Goal: Check status: Check status

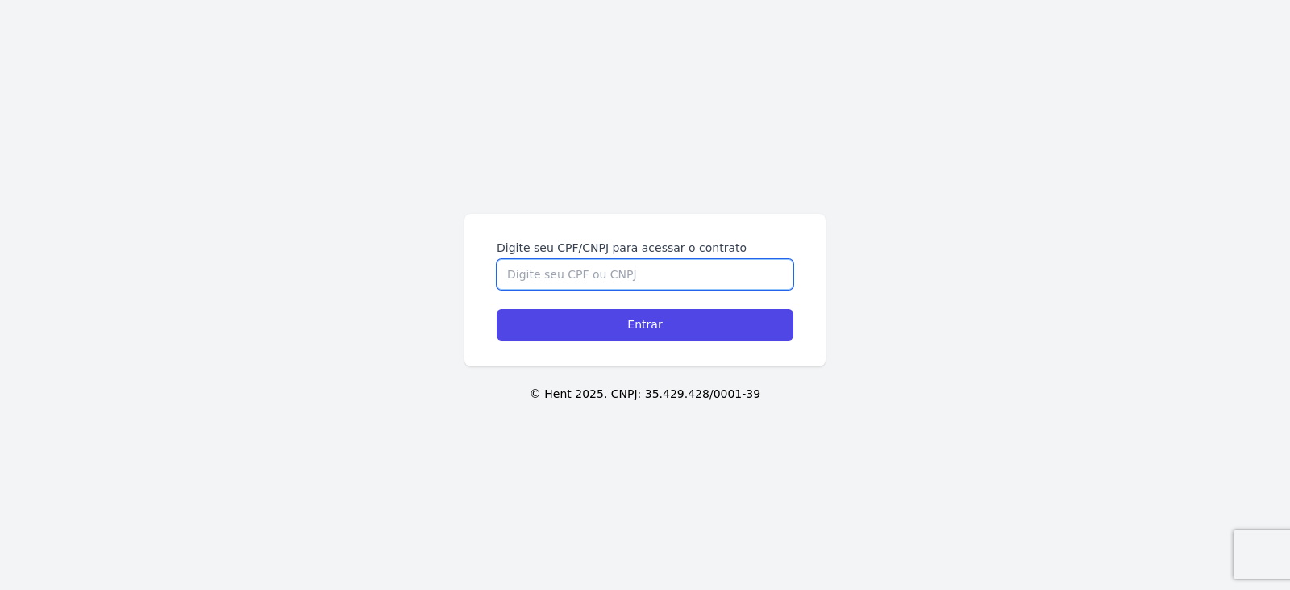
click at [648, 266] on input "Digite seu CPF/CNPJ para acessar o contrato" at bounding box center [645, 274] width 297 height 31
type input "40607203803"
click at [497, 309] on input "Entrar" at bounding box center [645, 324] width 297 height 31
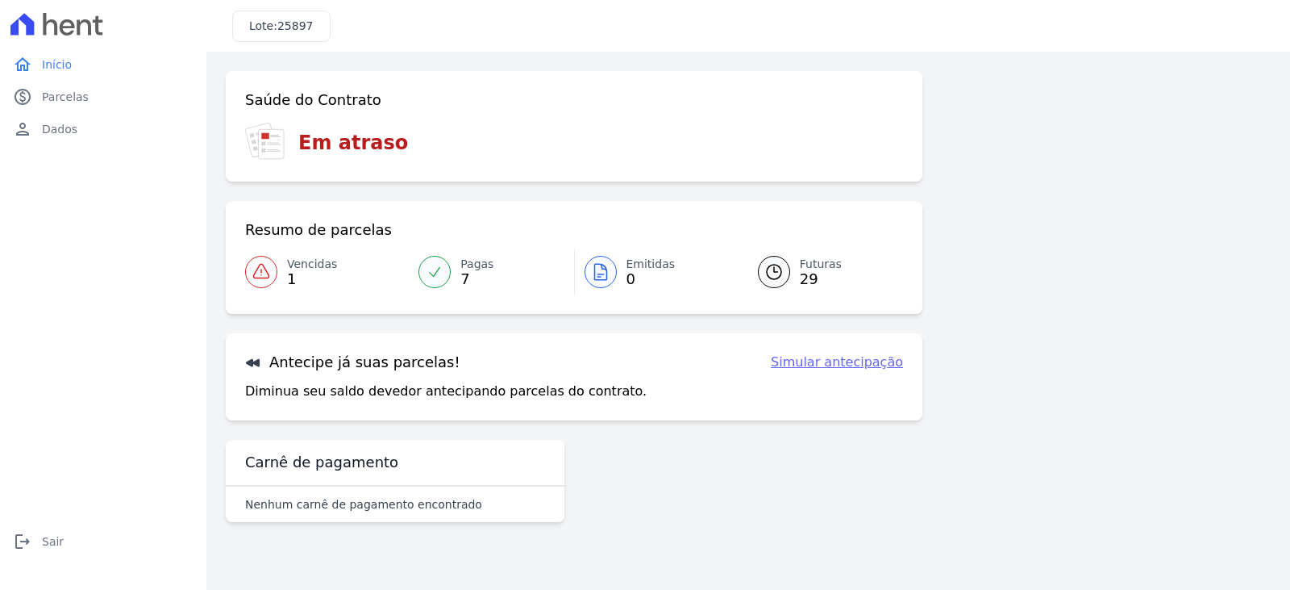
click at [469, 267] on span "Pagas" at bounding box center [477, 264] width 33 height 17
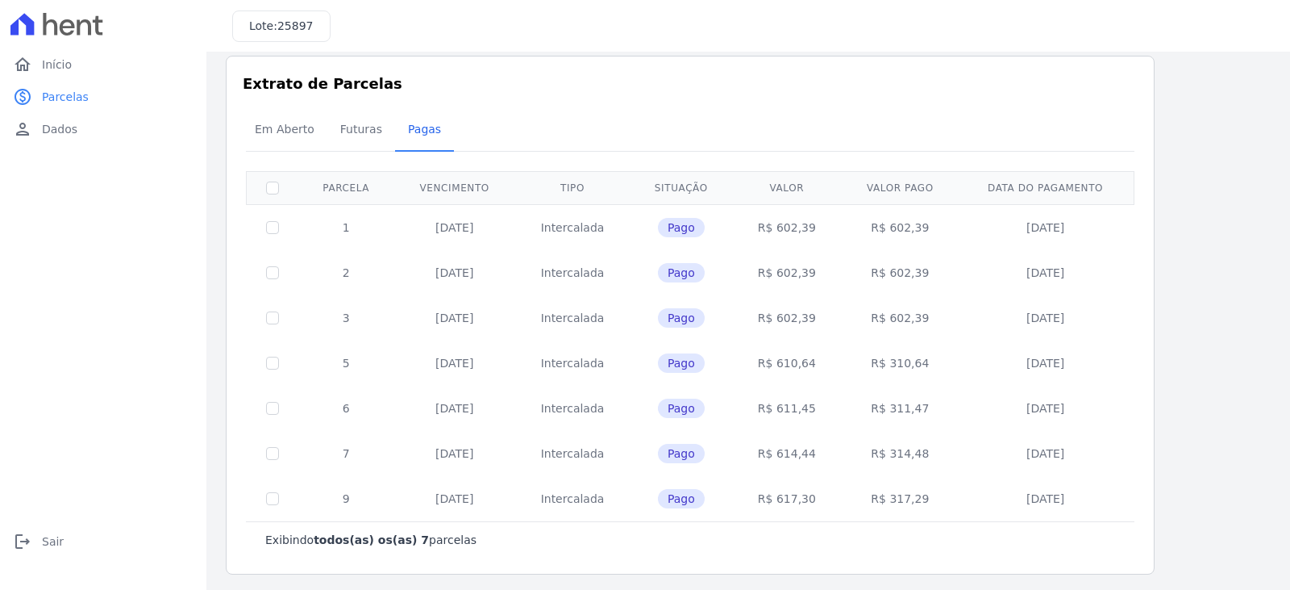
scroll to position [19, 0]
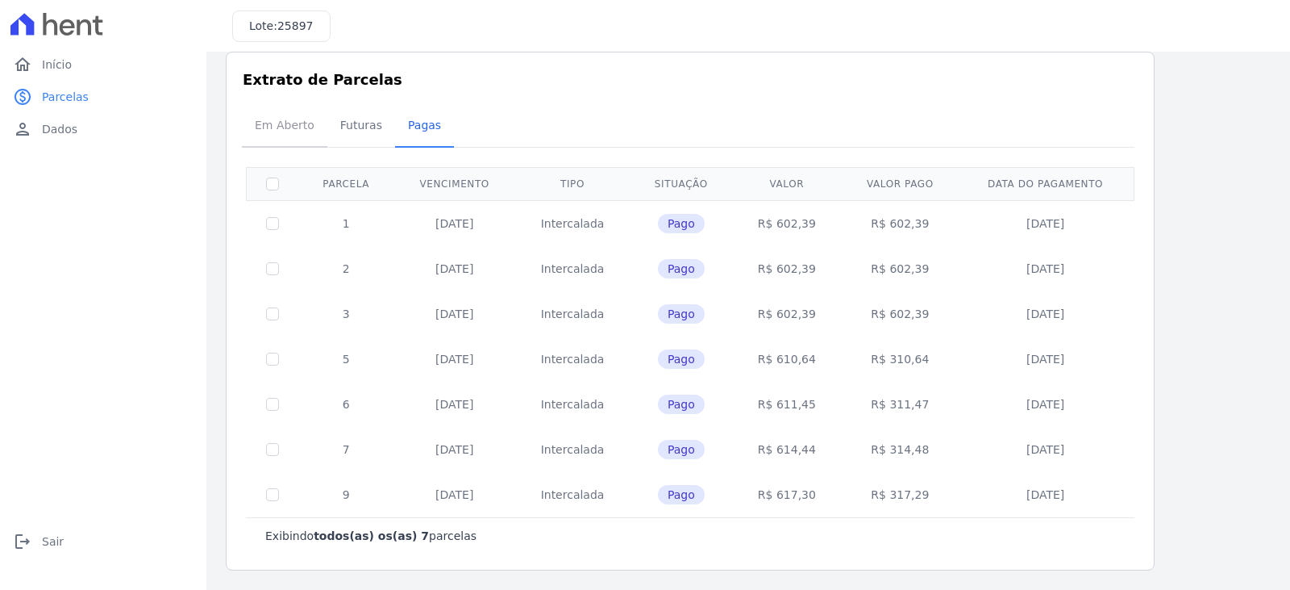
click at [277, 127] on span "Em Aberto" at bounding box center [284, 125] width 79 height 32
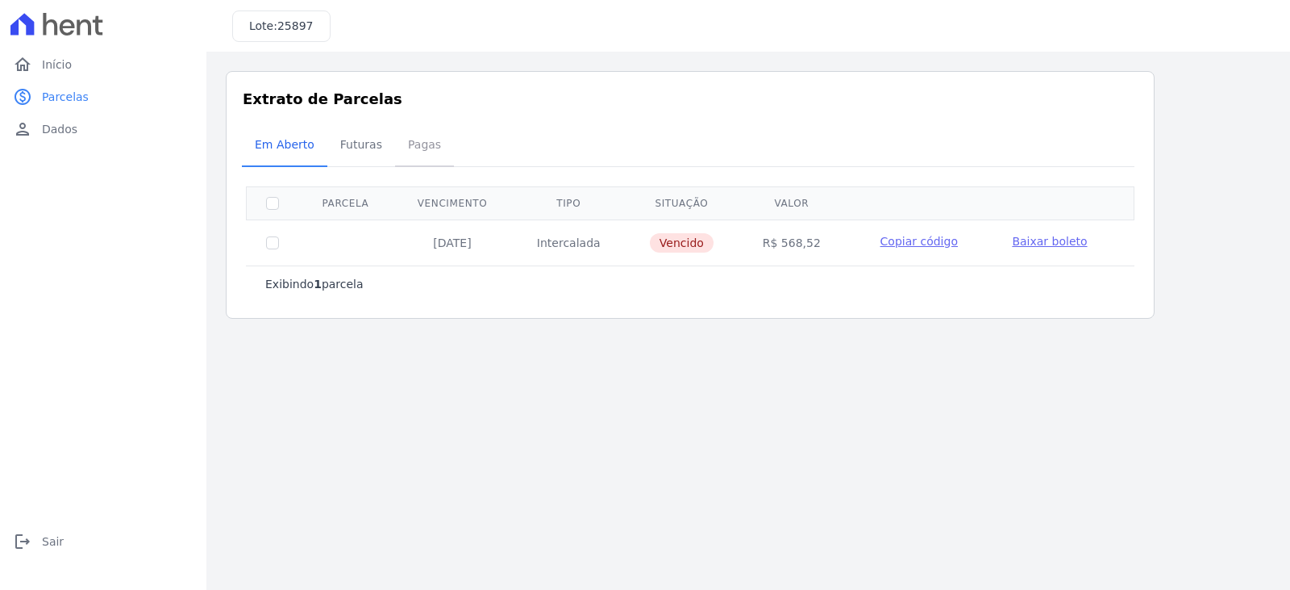
click at [413, 140] on span "Pagas" at bounding box center [424, 144] width 52 height 32
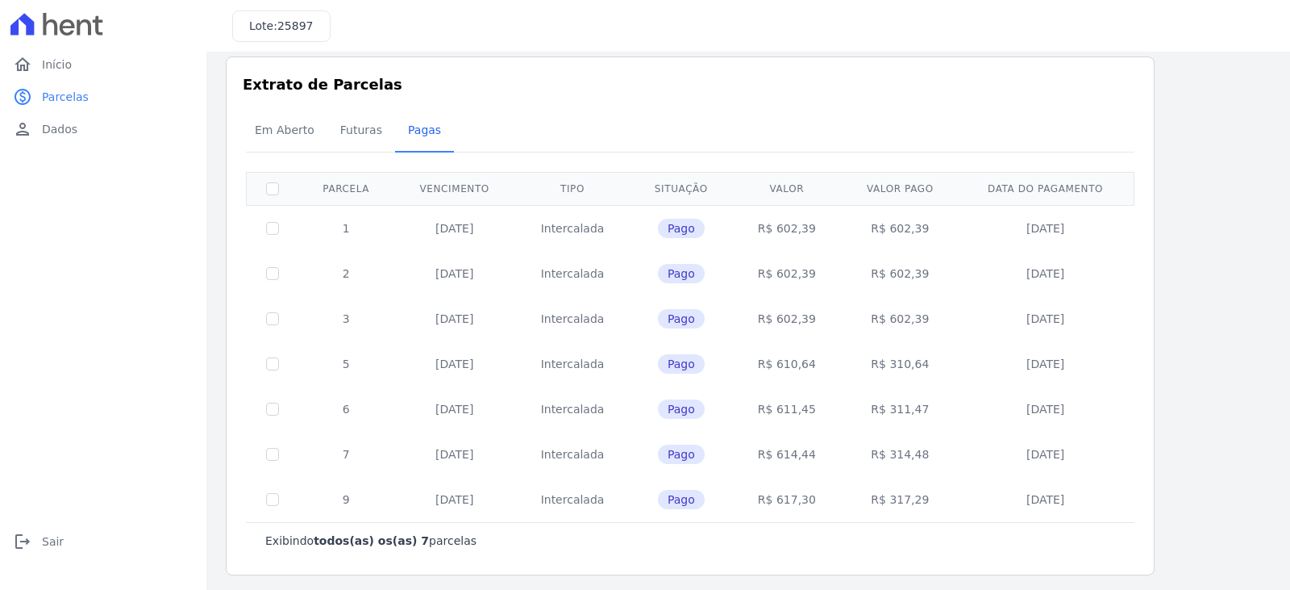
scroll to position [19, 0]
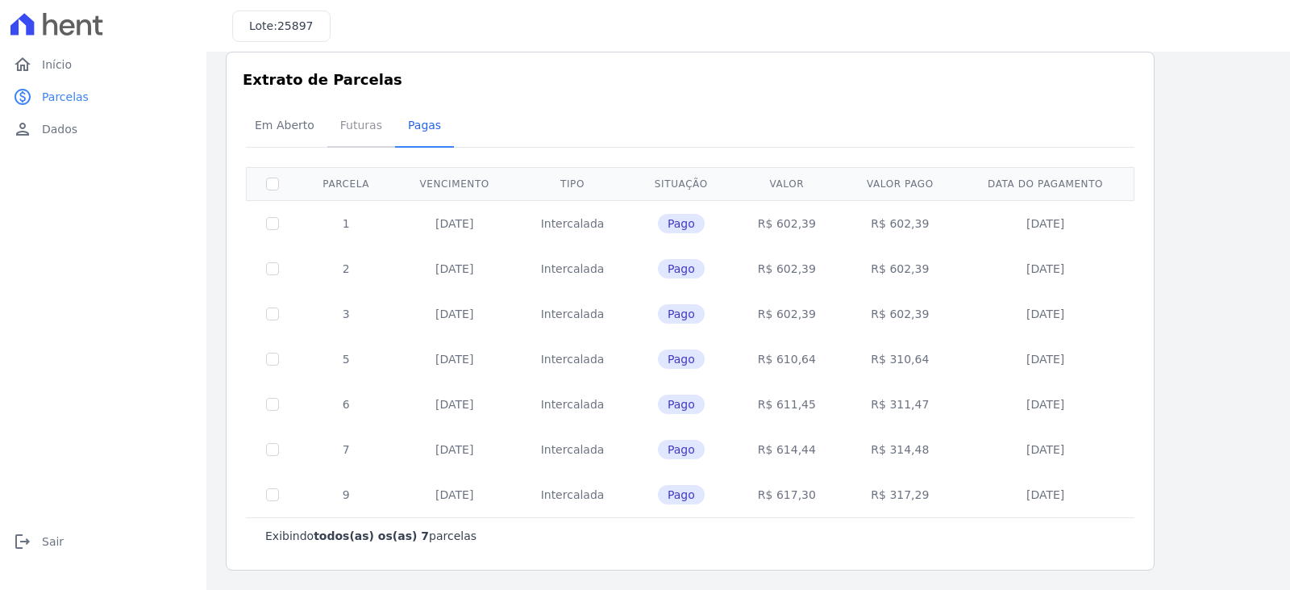
click at [349, 129] on span "Futuras" at bounding box center [361, 125] width 61 height 32
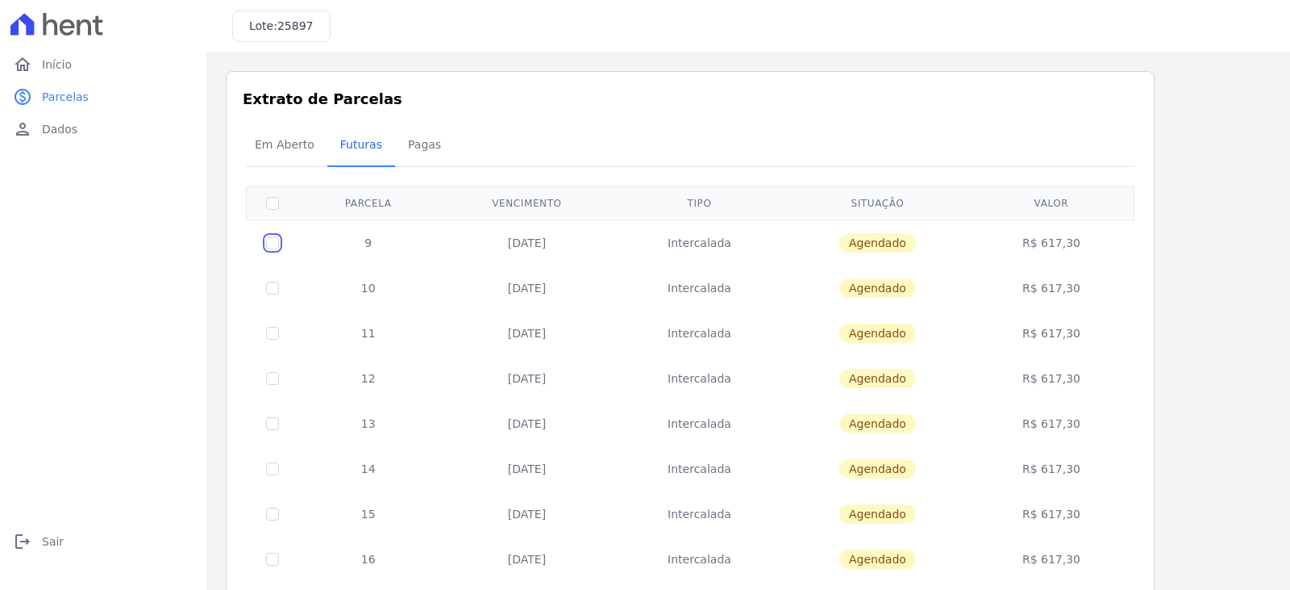
click at [271, 244] on input "checkbox" at bounding box center [272, 242] width 13 height 13
checkbox input "true"
click at [271, 244] on input "checkbox" at bounding box center [272, 242] width 13 height 13
checkbox input "false"
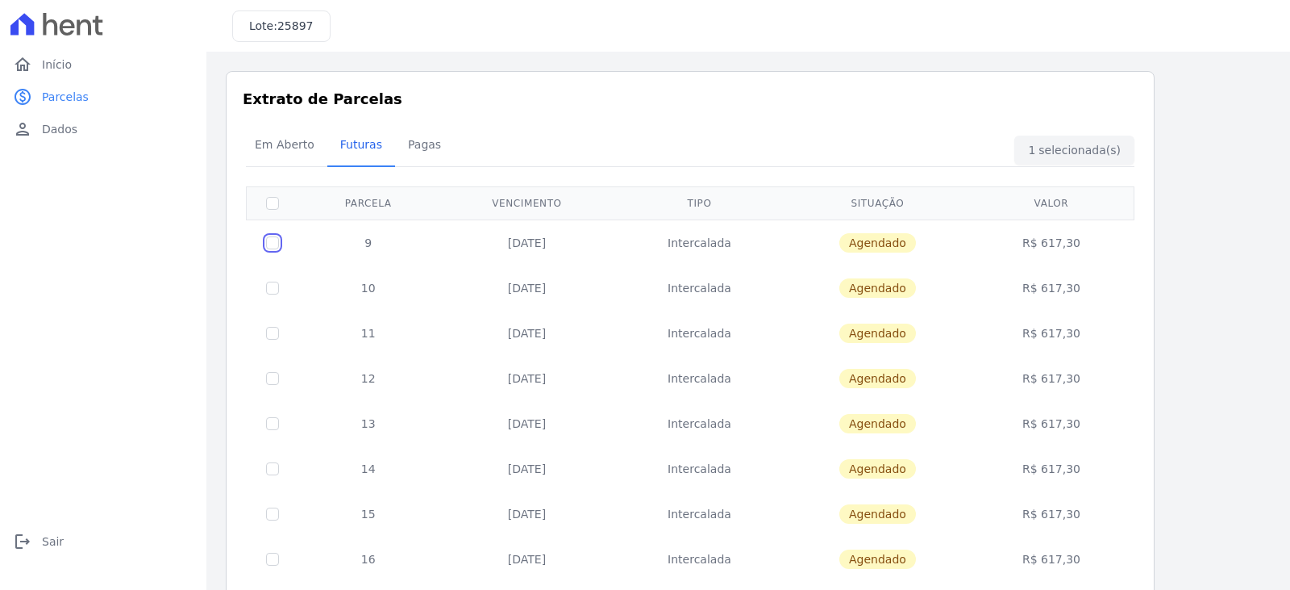
checkbox input "false"
click at [62, 130] on span "Dados" at bounding box center [59, 129] width 35 height 16
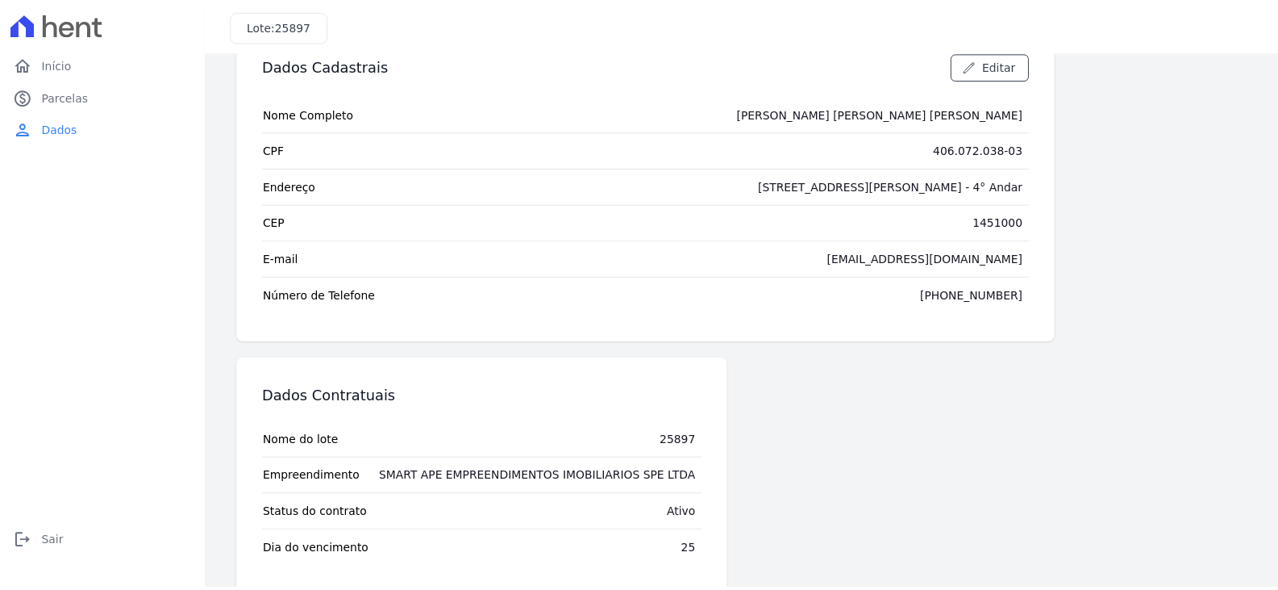
scroll to position [73, 0]
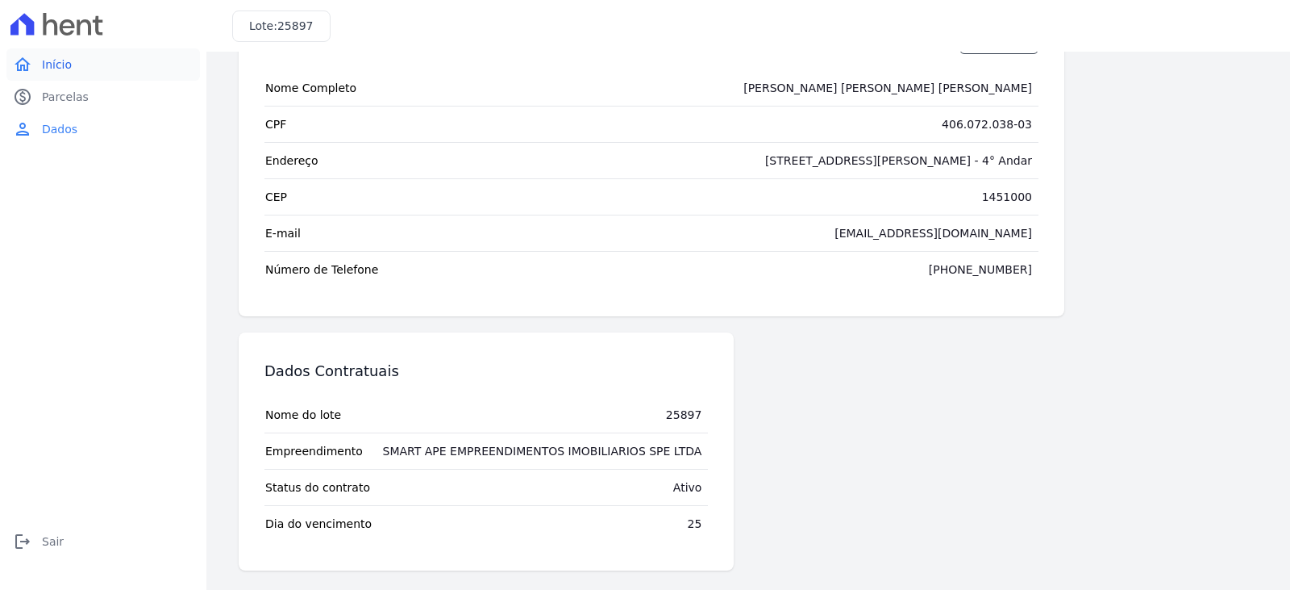
click at [48, 65] on span "Início" at bounding box center [57, 64] width 30 height 16
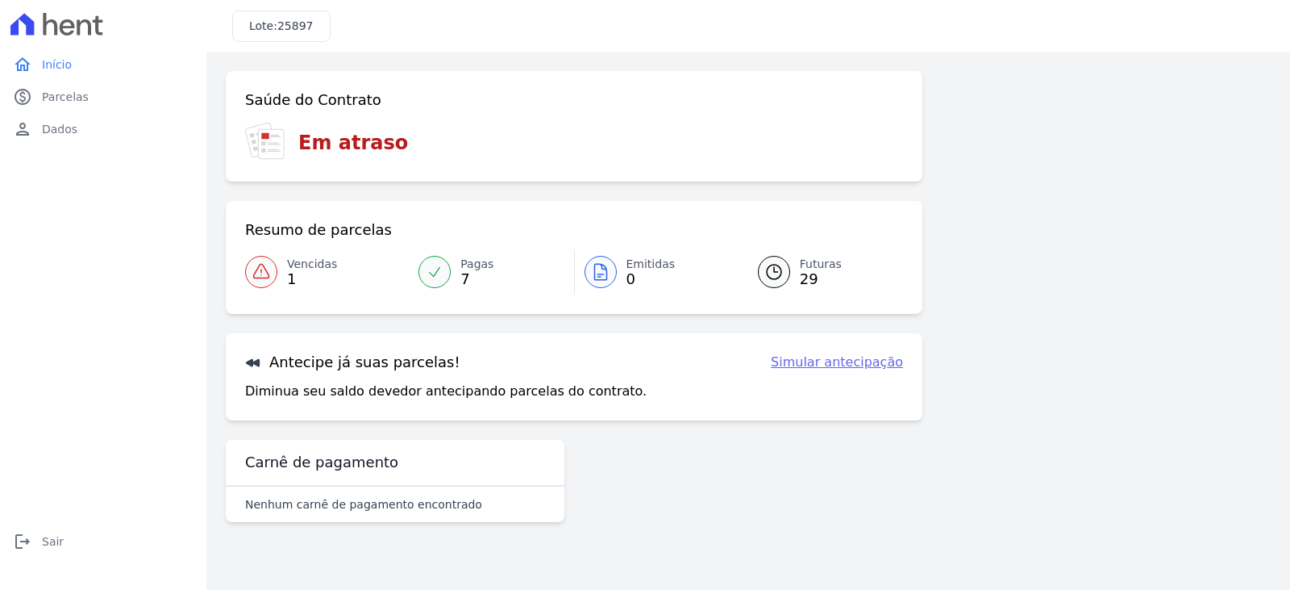
click at [259, 27] on h3 "Lote: 25897" at bounding box center [281, 26] width 65 height 17
drag, startPoint x: 44, startPoint y: 543, endPoint x: 51, endPoint y: 531, distance: 13.0
click at [44, 543] on span "Sair" at bounding box center [53, 541] width 22 height 16
